Goal: Information Seeking & Learning: Learn about a topic

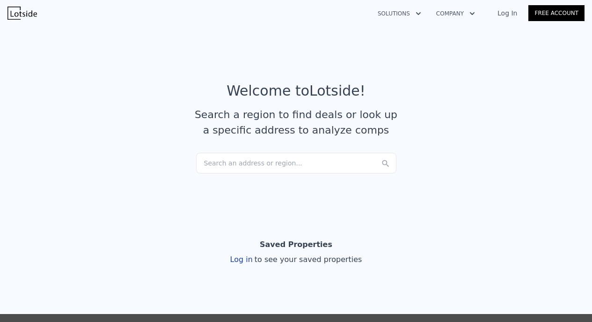
click at [217, 162] on div "Search an address or region..." at bounding box center [296, 163] width 200 height 21
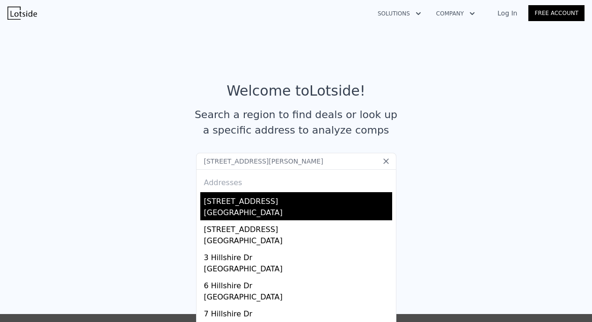
type input "[STREET_ADDRESS][PERSON_NAME]"
click at [243, 213] on div "[GEOGRAPHIC_DATA]" at bounding box center [298, 213] width 188 height 13
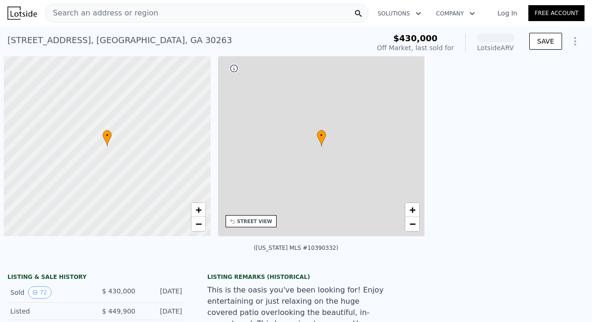
scroll to position [0, 4]
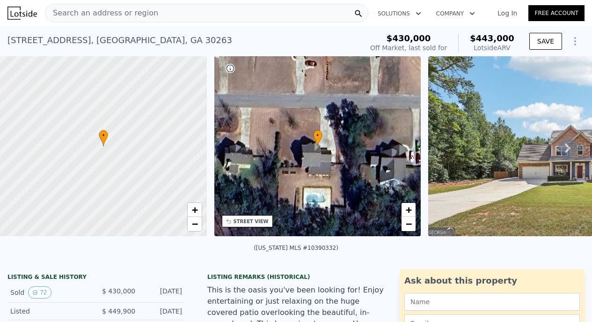
click at [514, 156] on img at bounding box center [563, 146] width 270 height 180
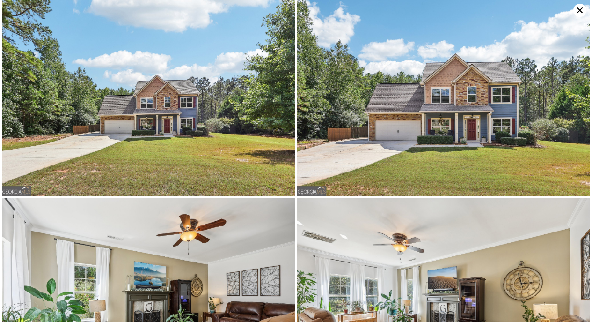
click at [208, 100] on img at bounding box center [149, 98] width 294 height 196
click at [187, 101] on img at bounding box center [149, 98] width 294 height 196
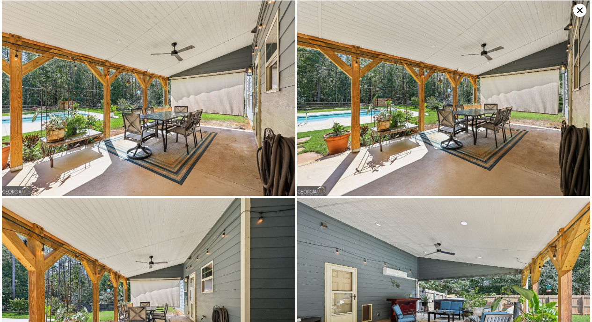
scroll to position [3355, 0]
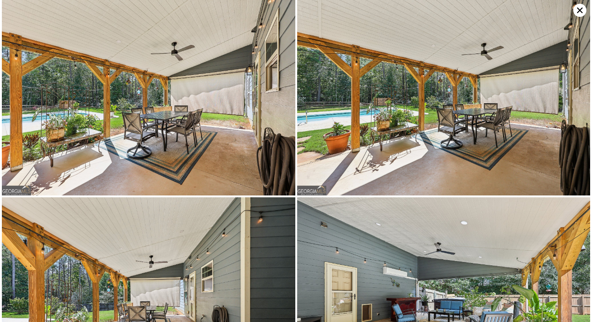
click at [124, 114] on img at bounding box center [149, 98] width 294 height 196
click at [152, 121] on img at bounding box center [149, 98] width 294 height 196
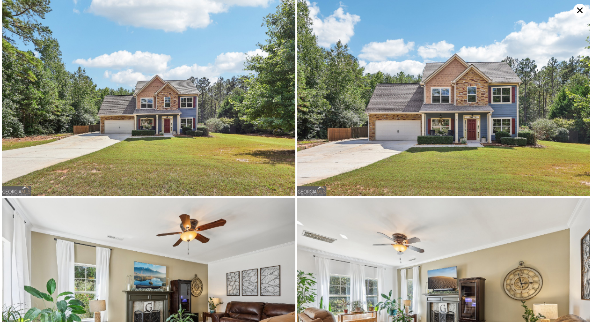
scroll to position [0, 0]
click at [579, 10] on icon at bounding box center [580, 10] width 13 height 13
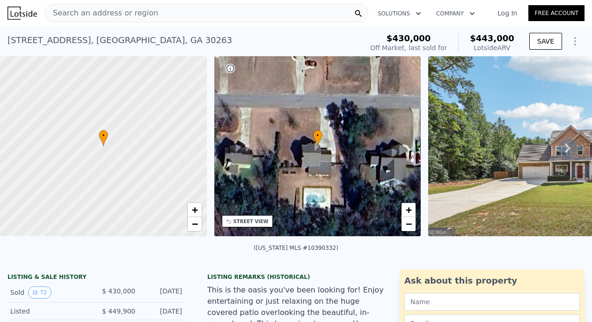
scroll to position [0, 0]
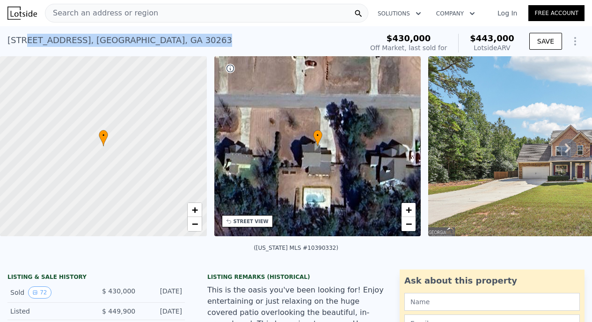
drag, startPoint x: 22, startPoint y: 39, endPoint x: 188, endPoint y: 35, distance: 166.2
click at [188, 35] on div "[STREET_ADDRESS] Sold [DATE] for $430k (~ARV $443k )" at bounding box center [183, 43] width 352 height 26
copy div "[GEOGRAPHIC_DATA]"
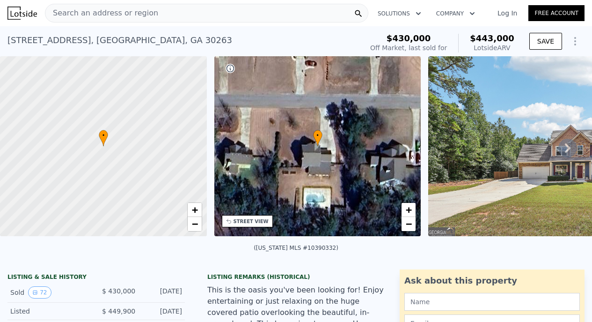
click at [128, 11] on span "Search an address or region" at bounding box center [101, 12] width 113 height 11
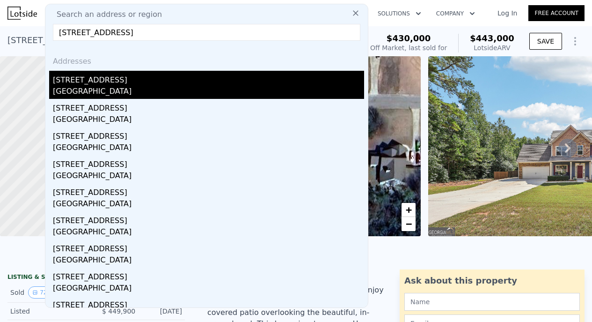
type input "[STREET_ADDRESS]"
click at [98, 83] on div "[STREET_ADDRESS]" at bounding box center [208, 78] width 311 height 15
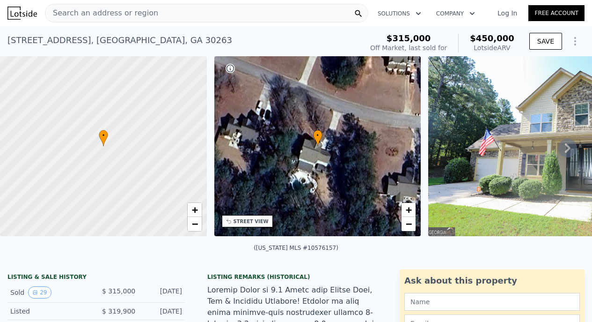
click at [568, 149] on icon at bounding box center [568, 147] width 6 height 9
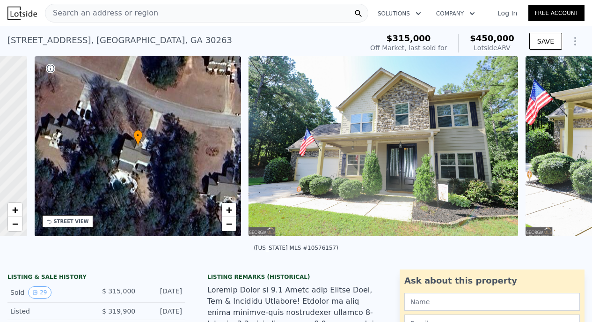
scroll to position [0, 218]
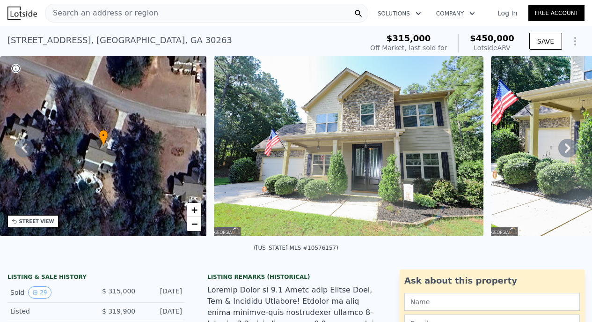
click at [568, 149] on icon at bounding box center [568, 147] width 6 height 9
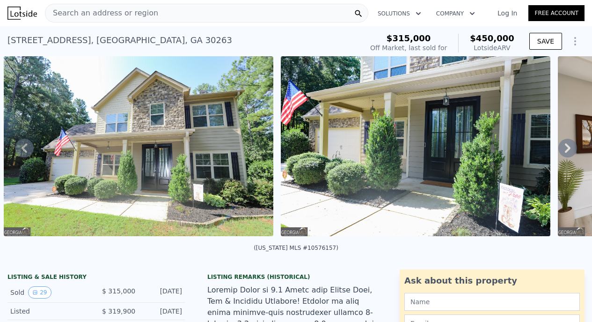
click at [568, 149] on icon at bounding box center [568, 147] width 6 height 9
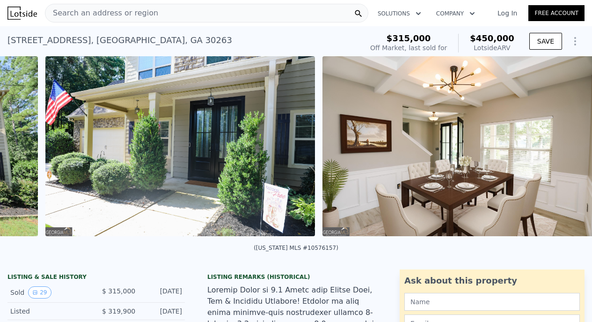
scroll to position [0, 706]
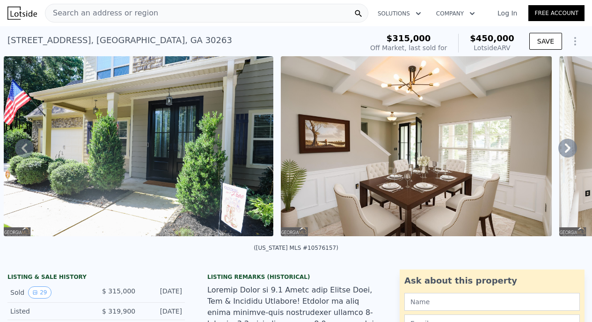
click at [568, 149] on icon at bounding box center [568, 147] width 6 height 9
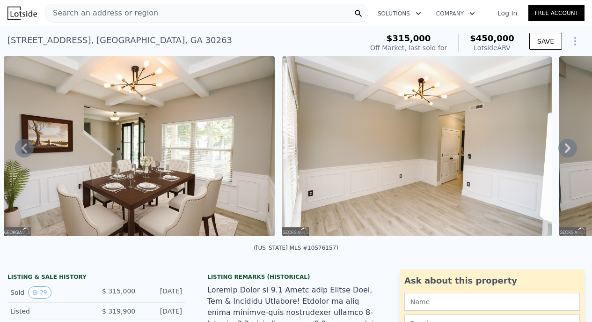
click at [568, 149] on icon at bounding box center [568, 147] width 6 height 9
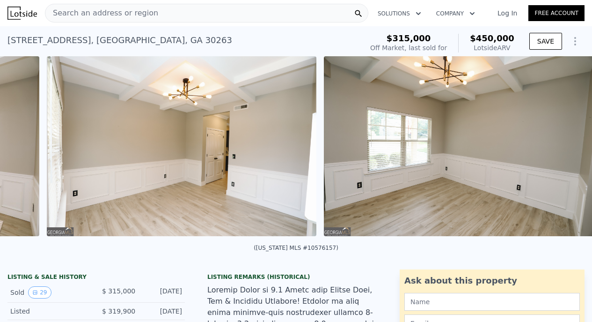
scroll to position [0, 1261]
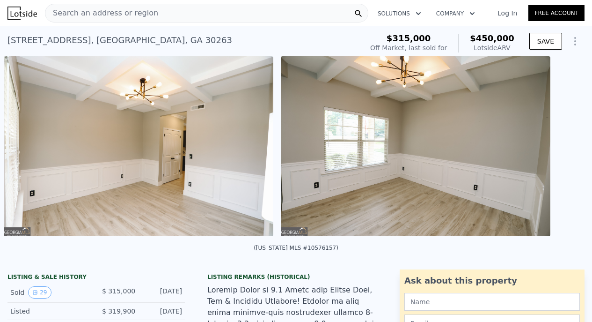
click at [568, 149] on div "• + − • + − STREET VIEW Loading... SATELLITE VIEW" at bounding box center [296, 147] width 592 height 183
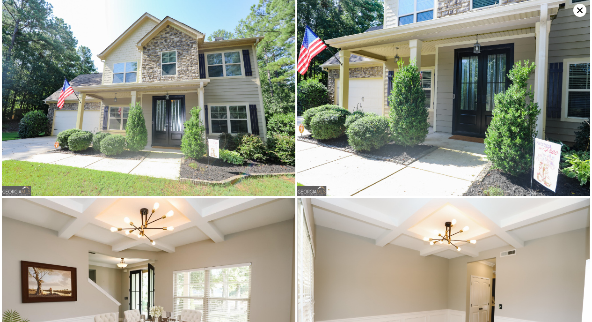
scroll to position [198, 0]
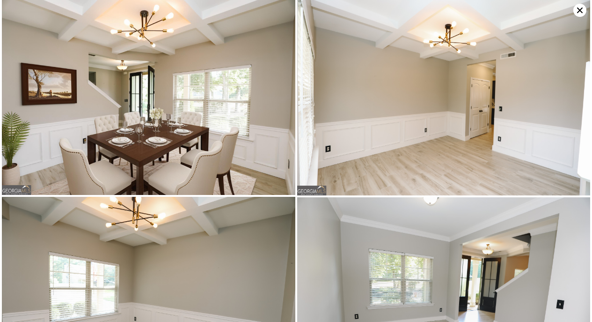
click at [582, 6] on icon at bounding box center [580, 10] width 13 height 13
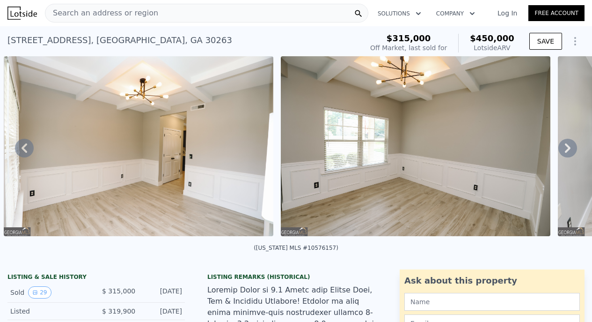
scroll to position [3, 0]
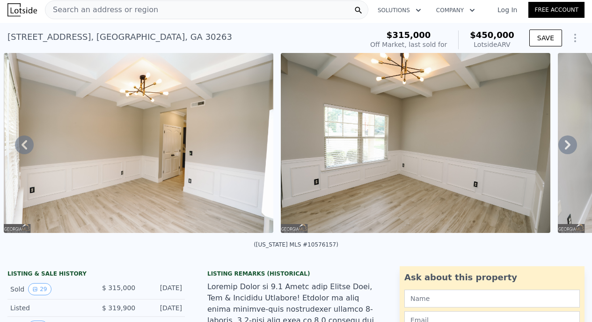
click at [577, 37] on icon "Show Options" at bounding box center [575, 37] width 11 height 11
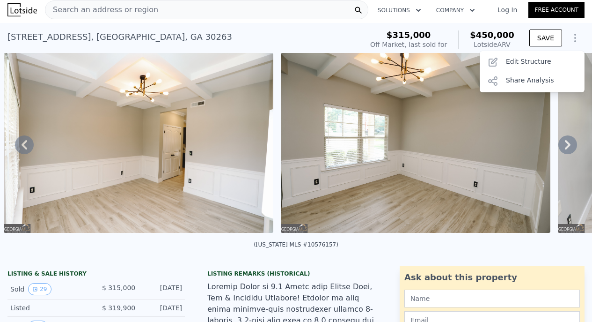
click at [577, 37] on icon "Show Options" at bounding box center [575, 37] width 11 height 11
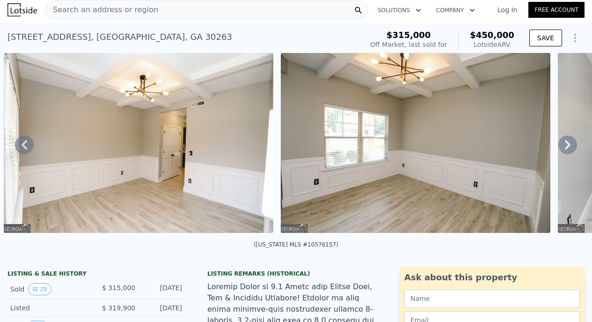
click at [337, 35] on div "[STREET_ADDRESS] Sold [DATE] for $315k (~ARV $450k )" at bounding box center [183, 40] width 352 height 26
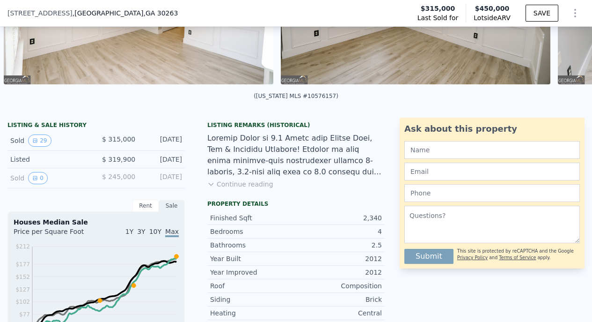
scroll to position [121, 0]
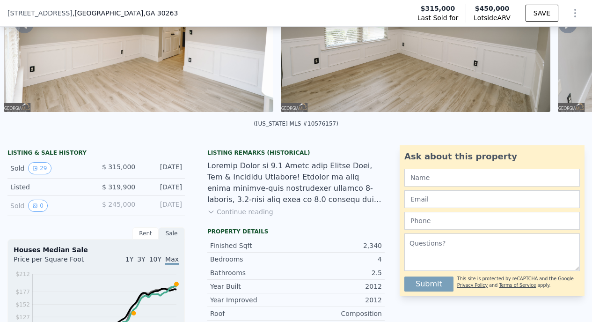
click at [137, 166] on div "Sold 29 $ 315,000 [DATE]" at bounding box center [95, 168] width 177 height 20
click at [44, 168] on button "29" at bounding box center [39, 168] width 23 height 12
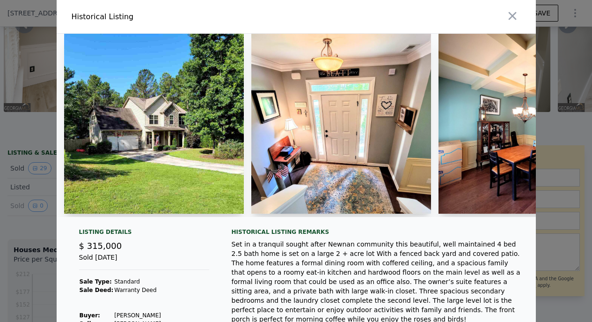
click at [167, 119] on img at bounding box center [154, 124] width 180 height 180
click at [145, 132] on img at bounding box center [154, 124] width 180 height 180
click at [227, 112] on img at bounding box center [154, 124] width 180 height 180
click at [448, 127] on img at bounding box center [529, 124] width 180 height 180
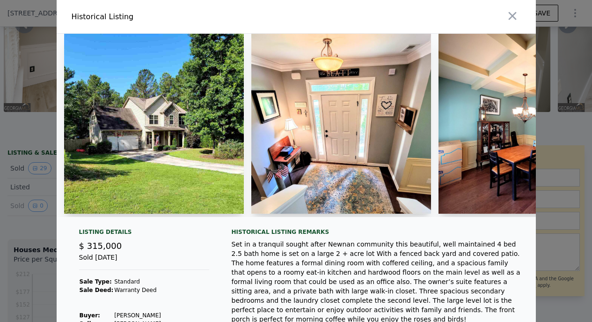
click at [412, 101] on img at bounding box center [341, 124] width 180 height 180
click at [100, 186] on img at bounding box center [154, 124] width 180 height 180
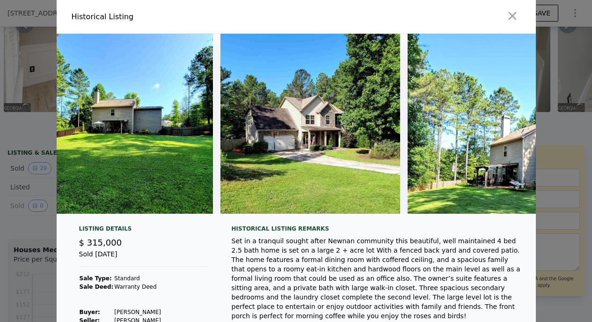
scroll to position [0, 4939]
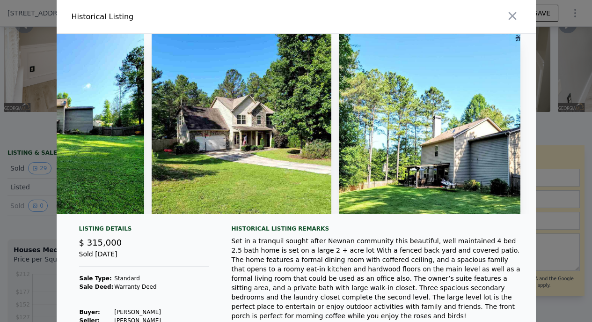
click at [451, 189] on img at bounding box center [430, 124] width 182 height 180
drag, startPoint x: 453, startPoint y: 167, endPoint x: 451, endPoint y: 208, distance: 41.7
click at [451, 208] on img at bounding box center [430, 124] width 182 height 180
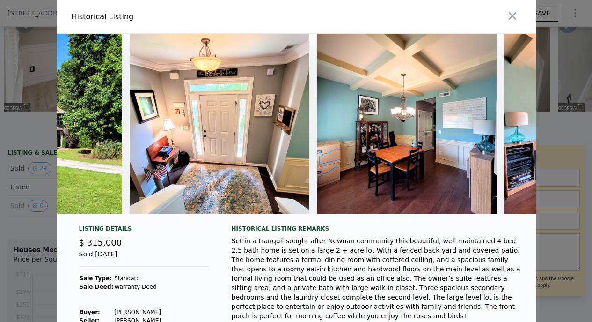
scroll to position [0, 0]
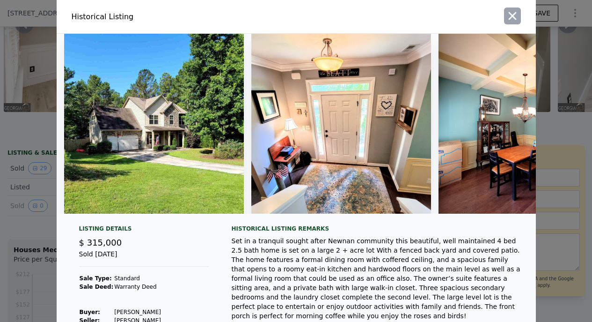
click at [513, 16] on icon "button" at bounding box center [512, 16] width 8 height 8
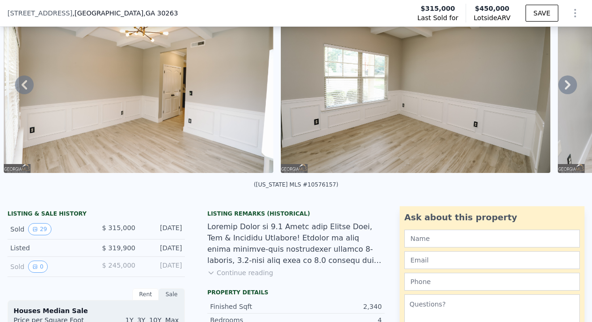
scroll to position [60, 0]
click at [38, 264] on button "0" at bounding box center [38, 266] width 20 height 12
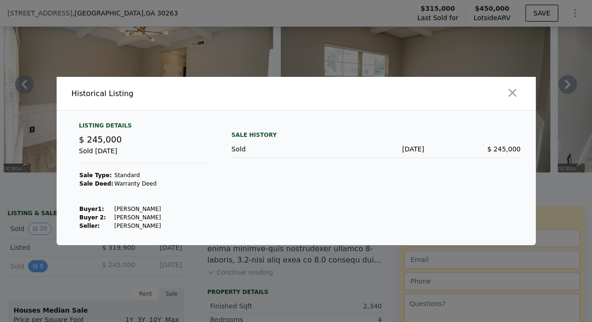
click at [38, 264] on div at bounding box center [296, 161] width 592 height 322
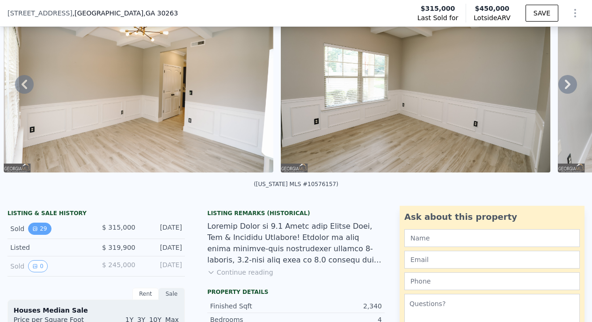
click at [40, 228] on button "29" at bounding box center [39, 228] width 23 height 12
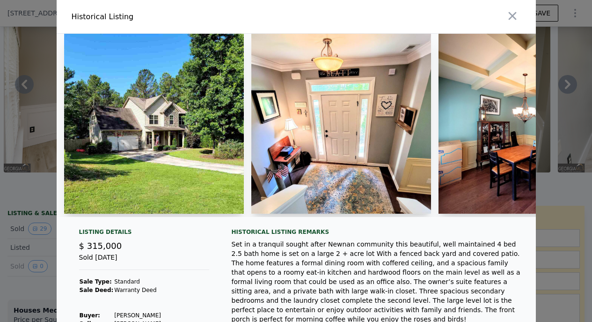
scroll to position [0, 0]
click at [514, 13] on icon "button" at bounding box center [512, 15] width 13 height 13
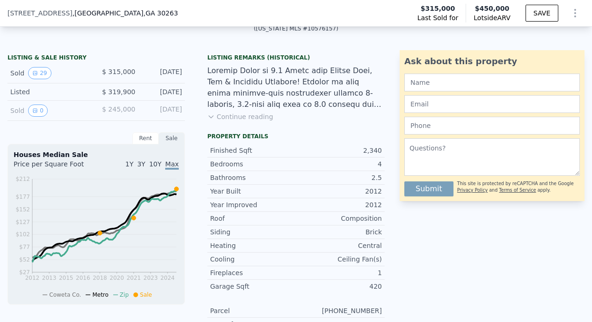
scroll to position [220, 0]
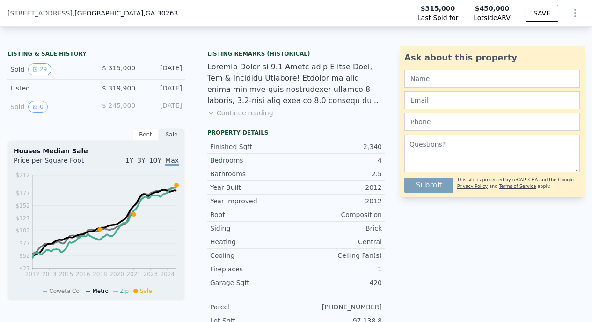
click at [255, 110] on button "Continue reading" at bounding box center [240, 112] width 66 height 9
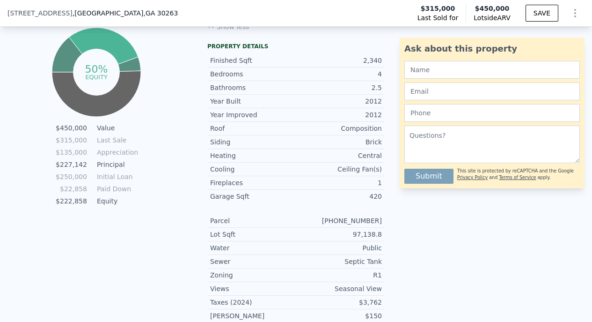
scroll to position [585, 0]
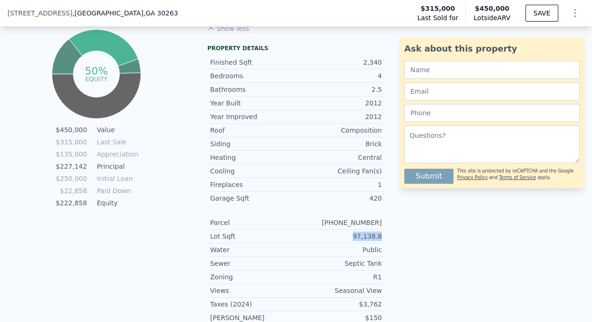
drag, startPoint x: 357, startPoint y: 189, endPoint x: 382, endPoint y: 187, distance: 25.8
click at [382, 229] on div "Lot Sqft 97,138.8" at bounding box center [295, 236] width 177 height 14
copy div "97,138.8"
type input "$ 448,000"
type input "-$ 53,591"
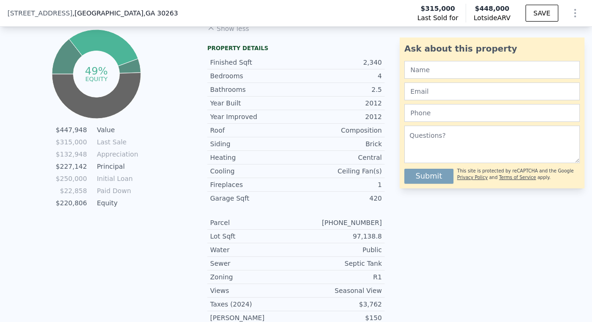
click at [394, 150] on div "LISTING & SALE HISTORY Sold 29 $ 315,000 [DATE] Listed $ 319,900 [DATE] Sold 0 …" at bounding box center [296, 19] width 592 height 677
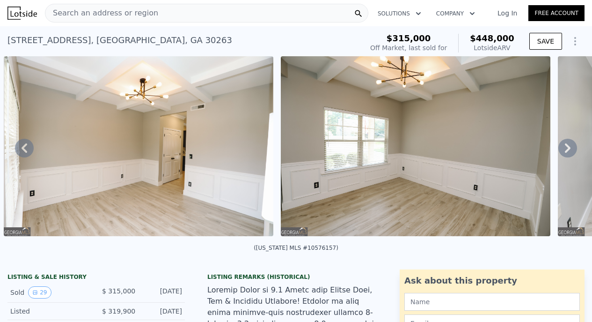
scroll to position [0, 0]
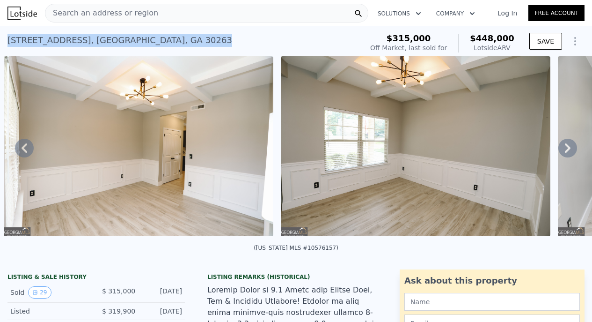
drag, startPoint x: 8, startPoint y: 39, endPoint x: 198, endPoint y: 48, distance: 189.3
click at [198, 48] on div "[STREET_ADDRESS] Sold [DATE] for $315k (~ARV $448k )" at bounding box center [183, 43] width 352 height 26
copy div "[STREET_ADDRESS]"
